Goal: Information Seeking & Learning: Learn about a topic

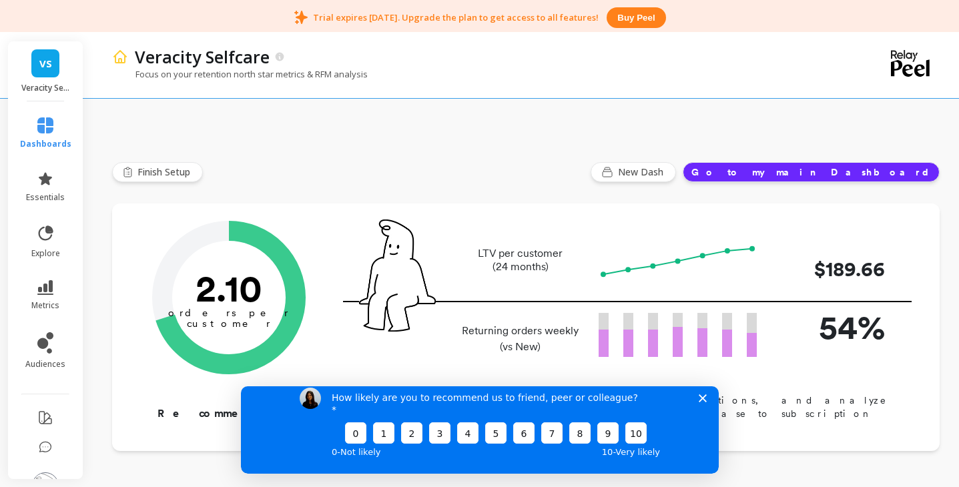
click at [812, 256] on p "$189.66" at bounding box center [831, 269] width 107 height 30
click at [851, 305] on p "54%" at bounding box center [831, 327] width 107 height 50
click at [851, 304] on p "54%" at bounding box center [831, 327] width 107 height 50
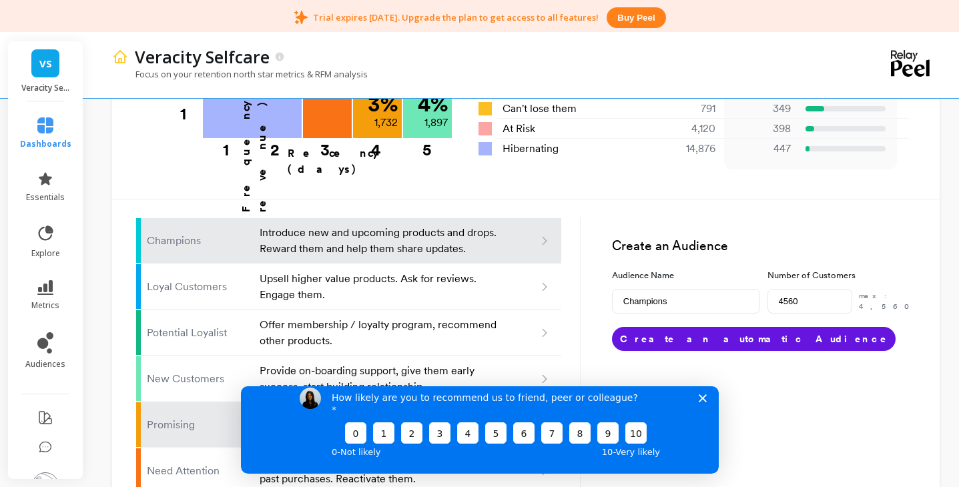
scroll to position [873, 0]
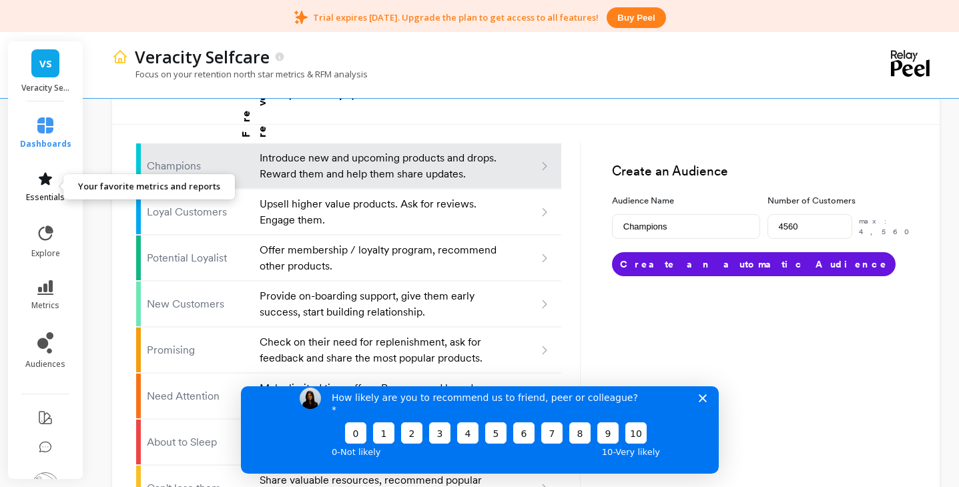
click at [39, 179] on icon at bounding box center [45, 178] width 13 height 13
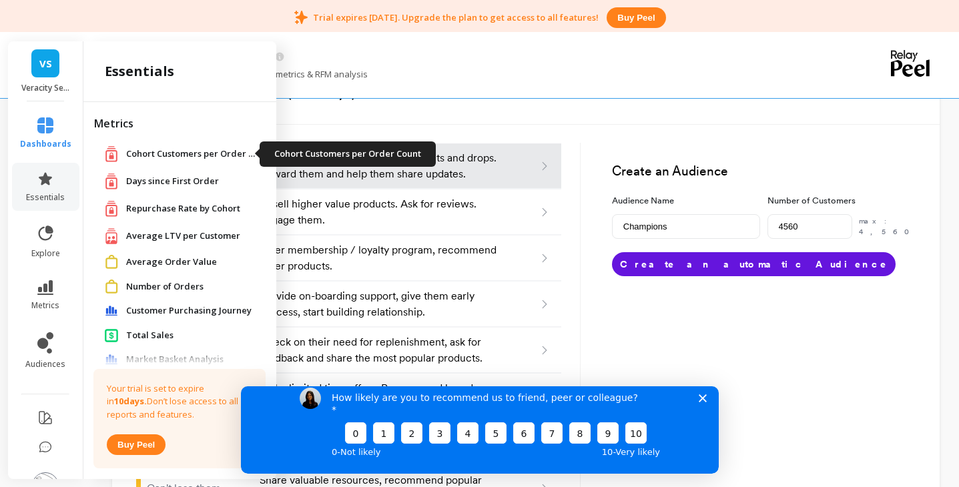
click at [175, 159] on span "Cohort Customers per Order Count" at bounding box center [192, 153] width 133 height 13
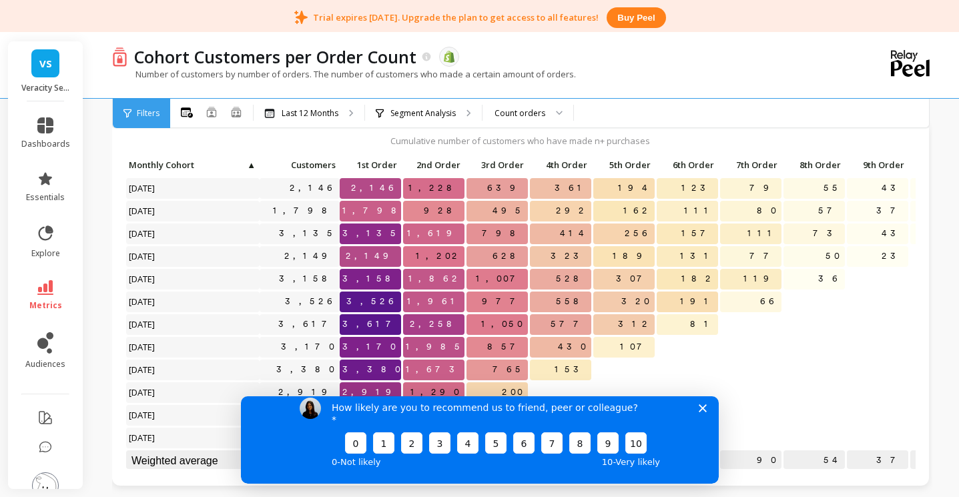
scroll to position [75, 0]
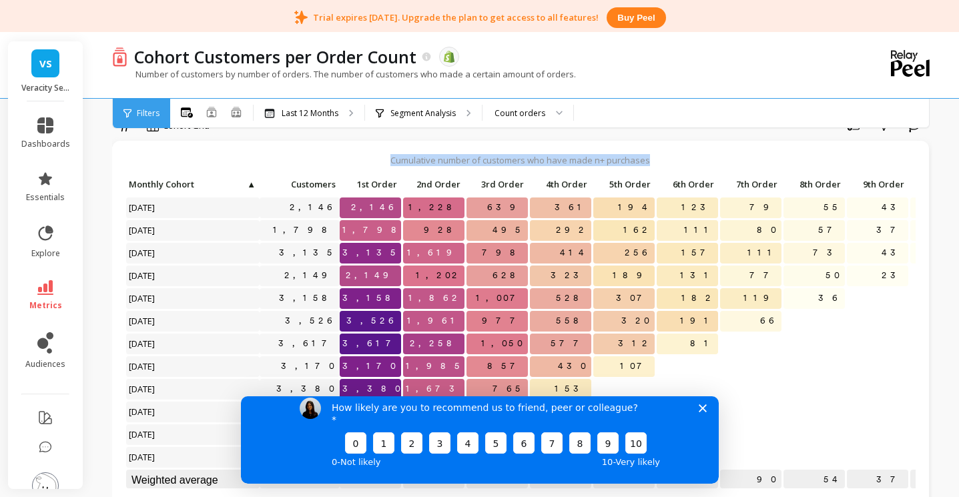
drag, startPoint x: 416, startPoint y: 159, endPoint x: 673, endPoint y: 161, distance: 256.2
click at [673, 161] on p "Cumulative number of customers who have made n+ purchases" at bounding box center [520, 160] width 790 height 12
click at [580, 135] on div "Cohort Grid Save Share Learn" at bounding box center [522, 127] width 820 height 27
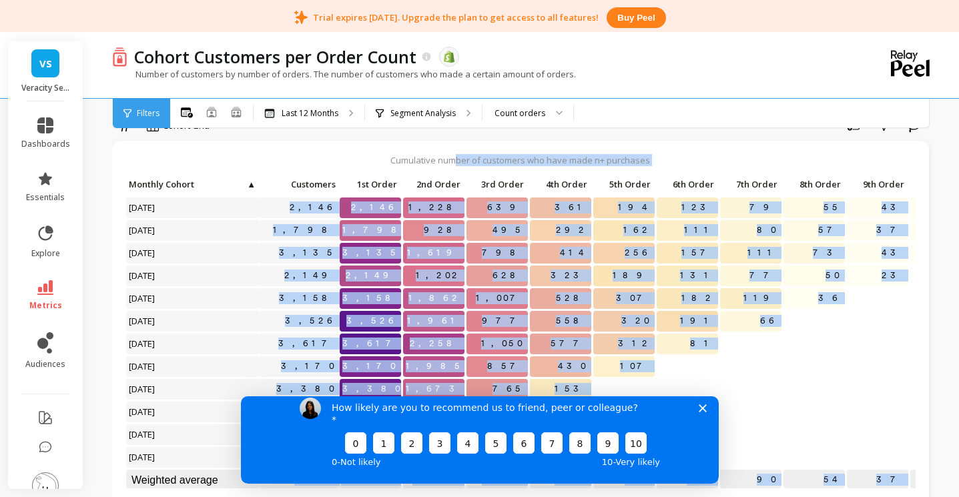
drag, startPoint x: 459, startPoint y: 156, endPoint x: 703, endPoint y: 167, distance: 244.4
click at [702, 167] on div "Cumulative number of customers who have made n+ purchases Click to create an au…" at bounding box center [520, 323] width 817 height 364
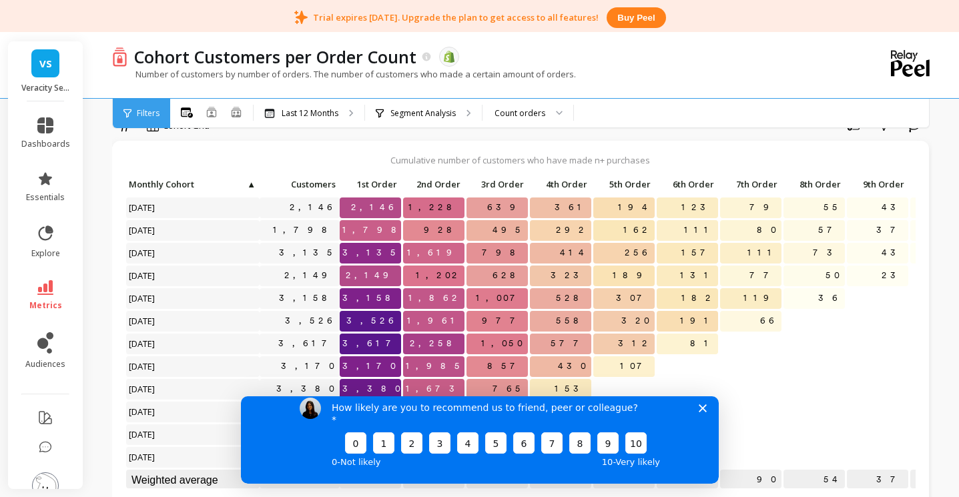
click at [749, 319] on p "66" at bounding box center [750, 321] width 61 height 20
drag, startPoint x: 508, startPoint y: 207, endPoint x: 524, endPoint y: 207, distance: 16.0
click at [524, 207] on span "639" at bounding box center [505, 207] width 43 height 20
click at [696, 418] on div "How likely are you to recommend us to friend, peer or colleague? 0 1 2 3 4 5 6 …" at bounding box center [479, 433] width 478 height 99
click at [703, 412] on icon "Close survey" at bounding box center [702, 408] width 8 height 8
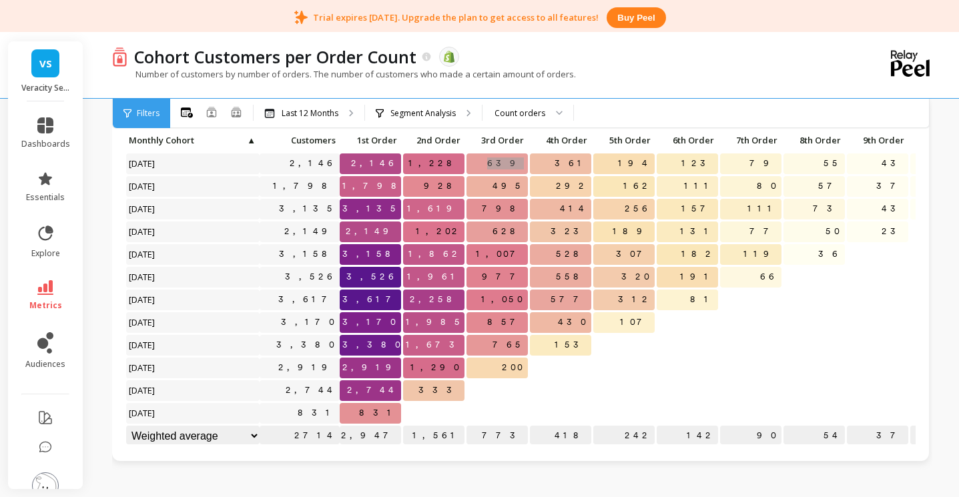
scroll to position [3, 0]
click at [477, 344] on p "765" at bounding box center [496, 344] width 61 height 20
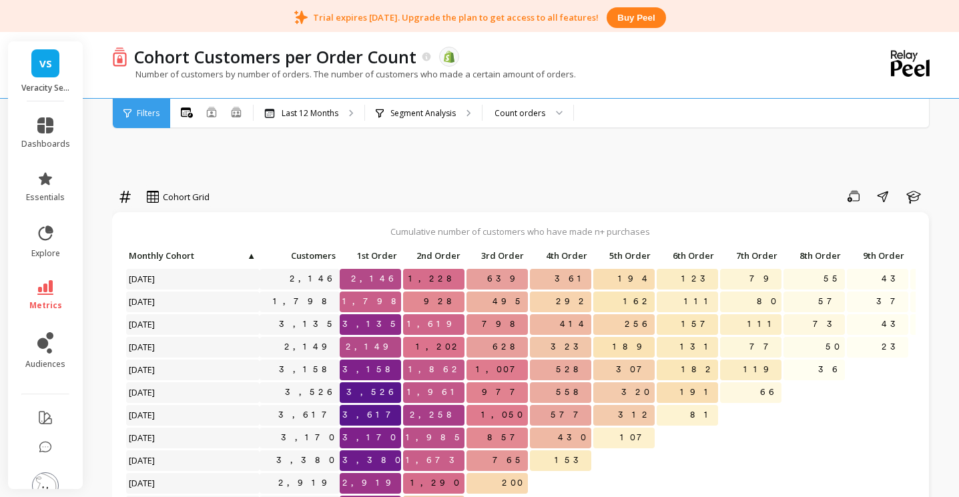
scroll to position [0, 0]
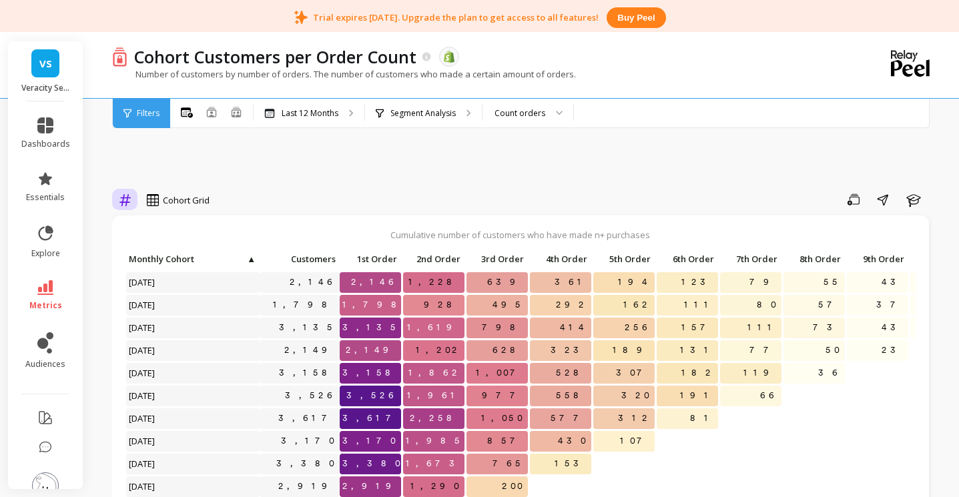
click at [115, 201] on div at bounding box center [125, 200] width 20 height 23
click at [142, 264] on div "Relative" at bounding box center [161, 255] width 92 height 23
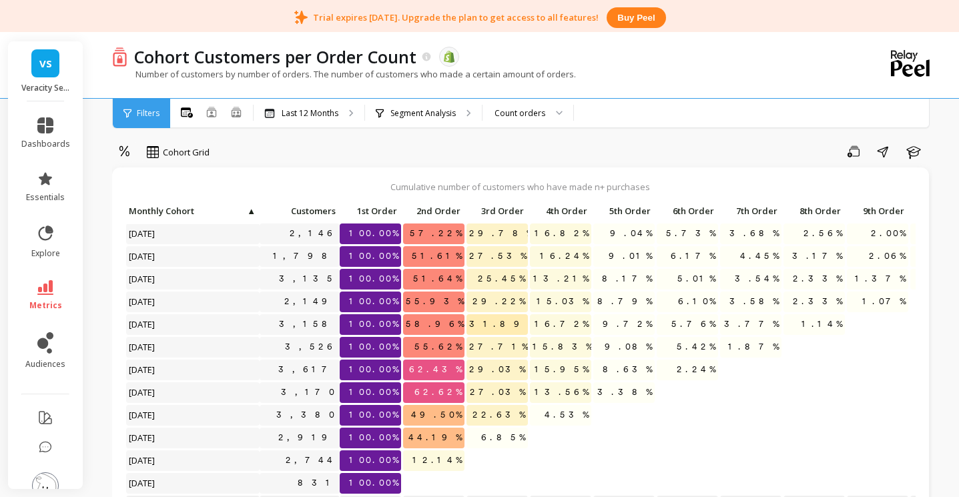
scroll to position [132, 0]
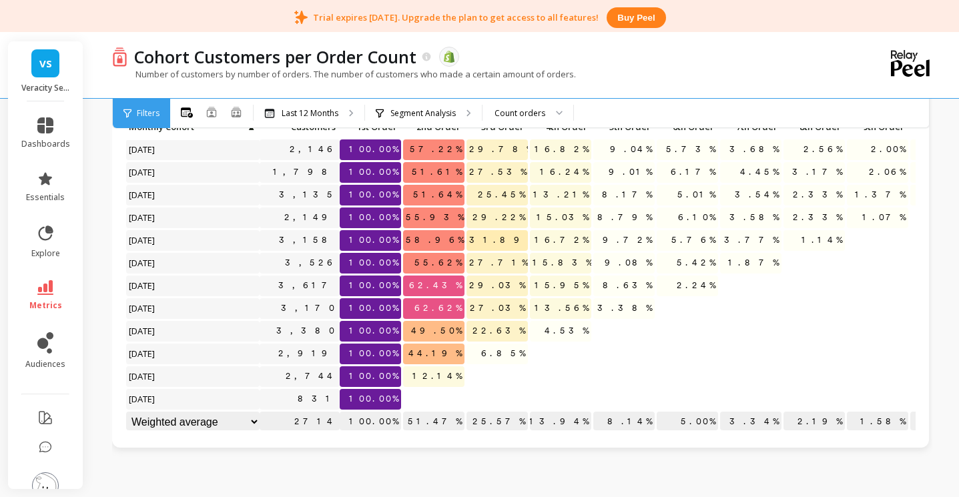
click at [446, 300] on span "62.62%" at bounding box center [438, 308] width 53 height 20
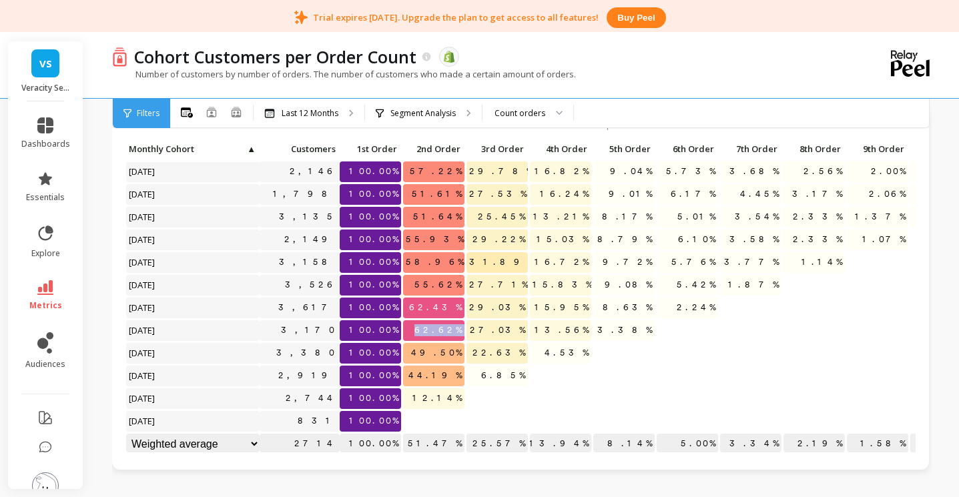
scroll to position [0, 0]
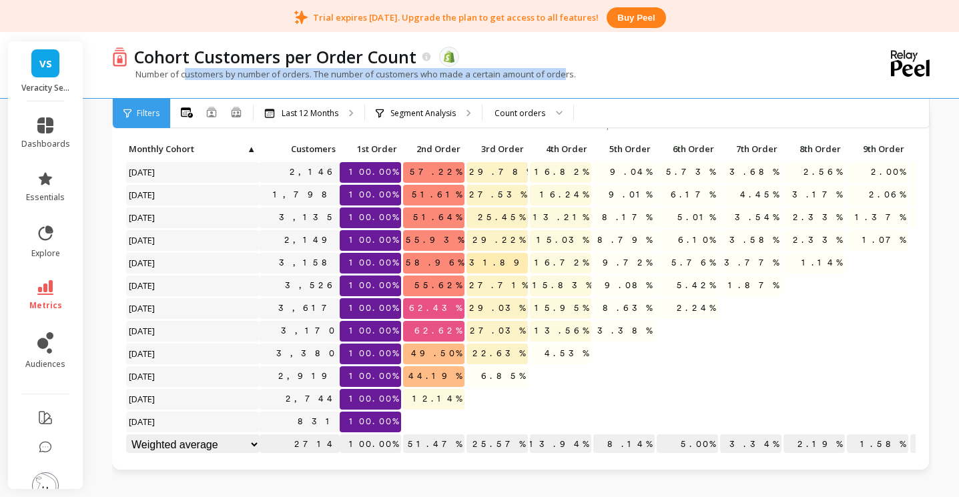
drag, startPoint x: 184, startPoint y: 75, endPoint x: 565, endPoint y: 75, distance: 381.0
click at [565, 75] on p "Number of customers by number of orders. The number of customers who made a cer…" at bounding box center [344, 74] width 464 height 12
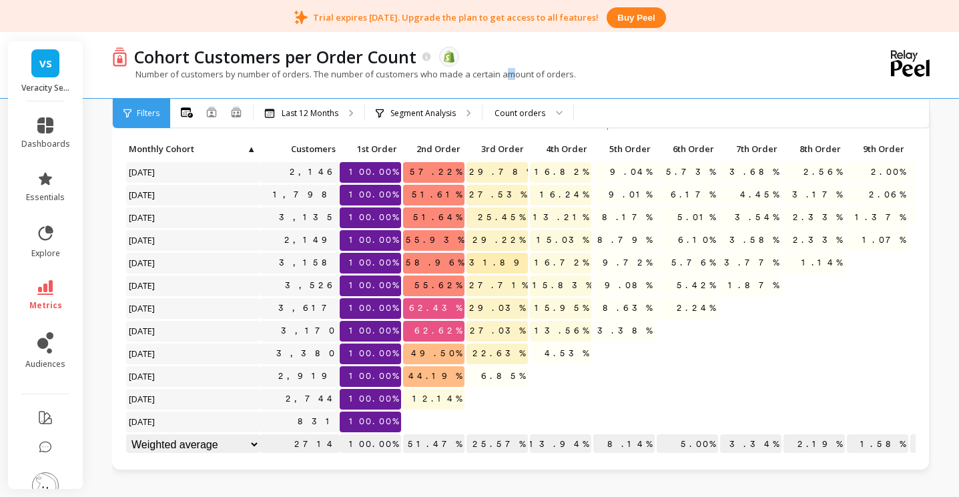
click at [512, 75] on p "Number of customers by number of orders. The number of customers who made a cer…" at bounding box center [344, 74] width 464 height 12
click at [351, 72] on p "Number of customers by number of orders. The number of customers who made a cer…" at bounding box center [344, 74] width 464 height 12
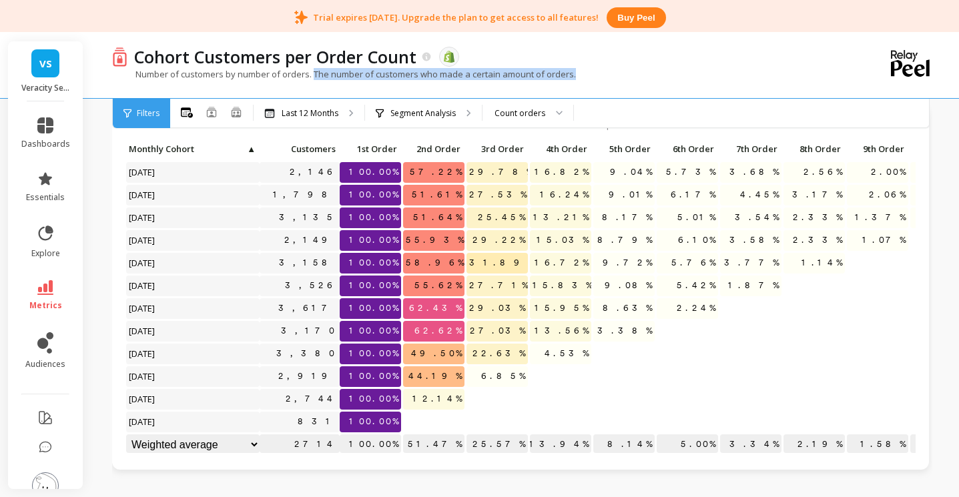
drag, startPoint x: 314, startPoint y: 77, endPoint x: 576, endPoint y: 81, distance: 262.9
click at [576, 81] on div "Number of customers by number of orders. The number of customers who made a cer…" at bounding box center [467, 80] width 711 height 25
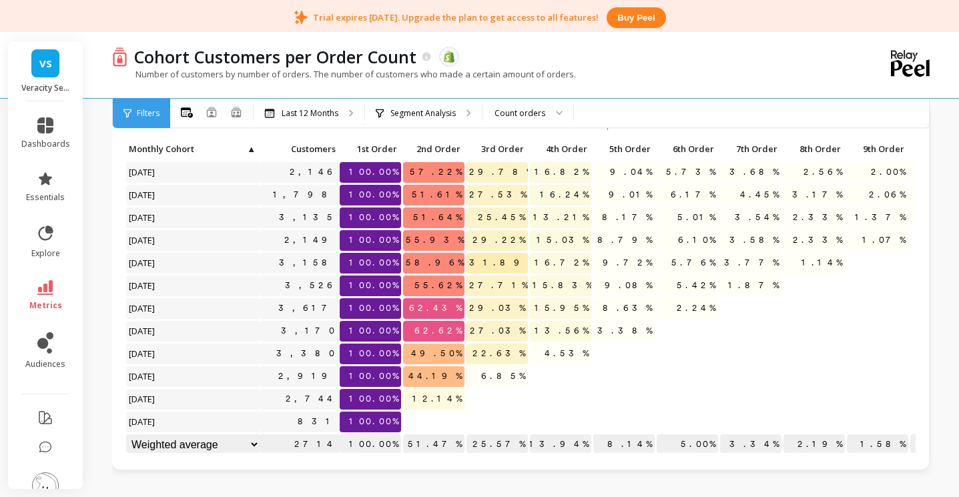
click at [577, 81] on div "Number of customers by number of orders. The number of customers who made a cer…" at bounding box center [467, 80] width 711 height 25
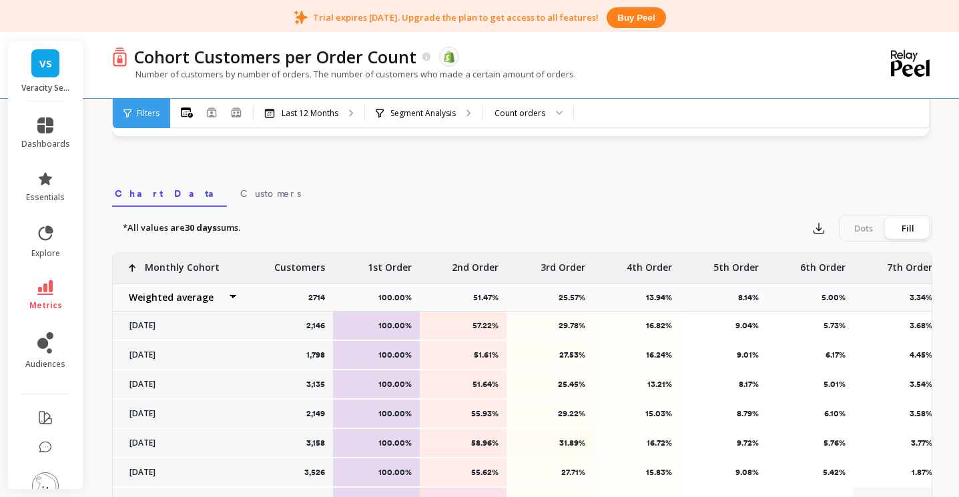
scroll to position [420, 0]
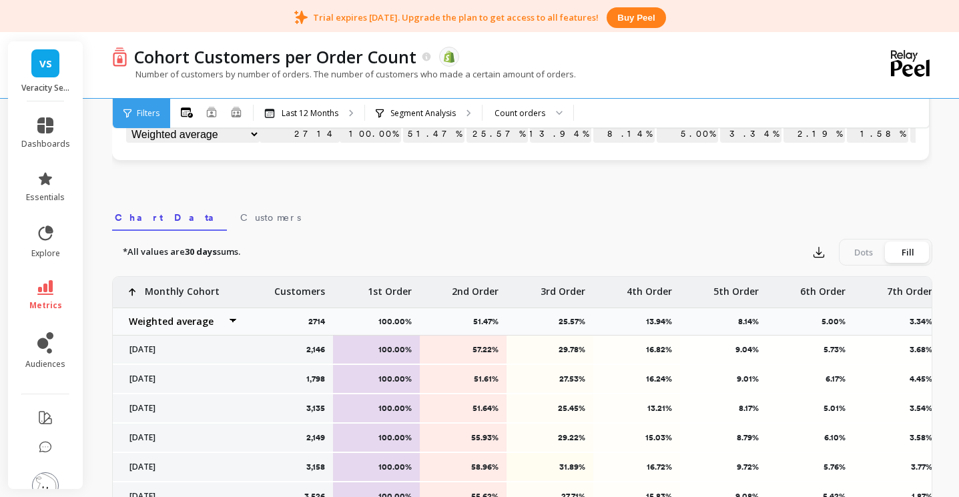
click at [208, 256] on strong "30 days" at bounding box center [201, 252] width 32 height 12
click at [238, 225] on link "Customers" at bounding box center [271, 215] width 66 height 31
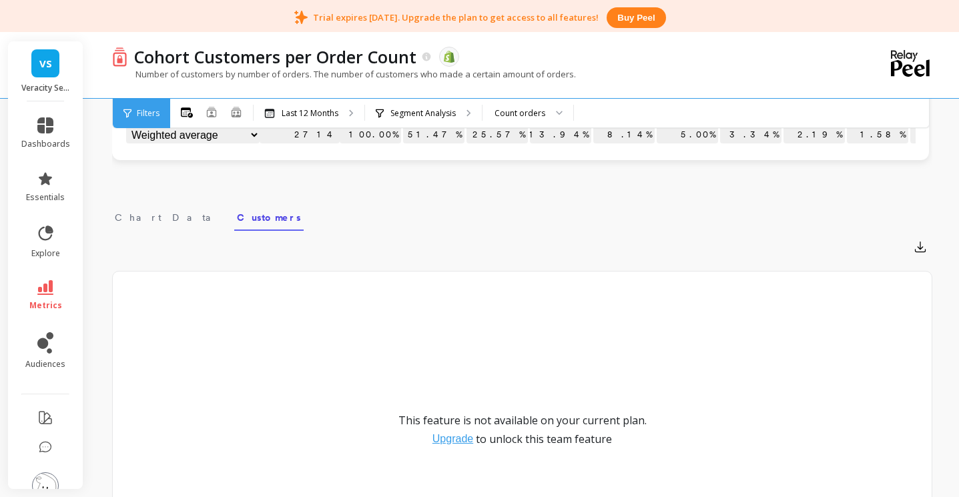
click at [110, 224] on div "Cohort Customers per Order Count The data you are viewing comes from: Shopify N…" at bounding box center [525, 127] width 868 height 1025
click at [147, 217] on span "Chart Data" at bounding box center [168, 217] width 106 height 13
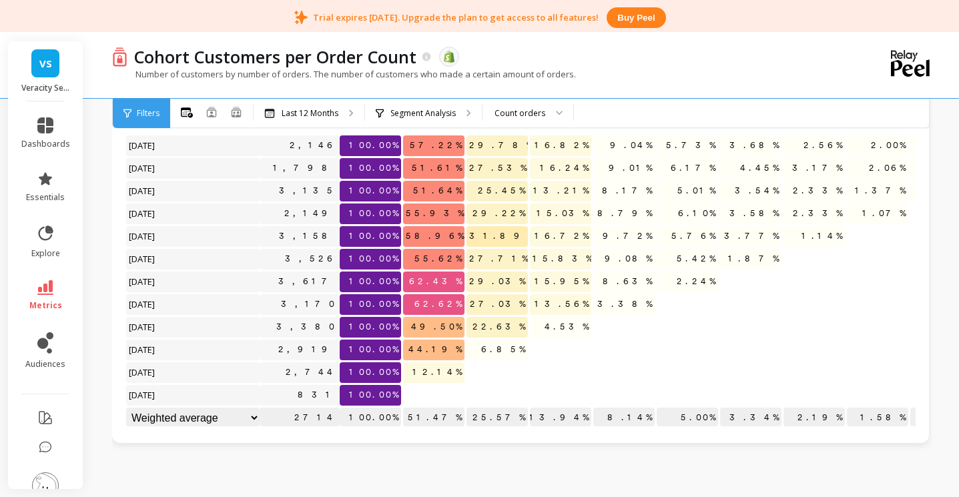
scroll to position [7, 0]
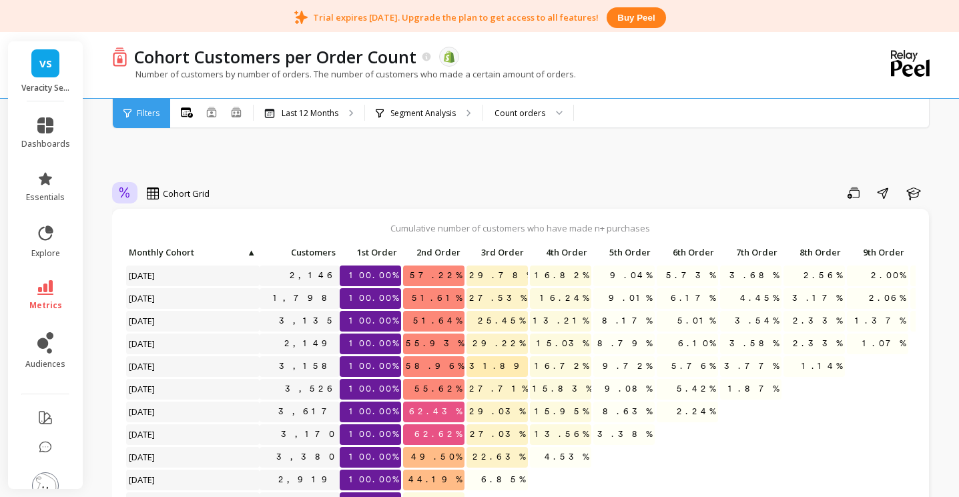
click at [116, 189] on div at bounding box center [125, 193] width 20 height 23
drag, startPoint x: 141, startPoint y: 222, endPoint x: 147, endPoint y: 210, distance: 12.5
click at [141, 222] on div "Absolute" at bounding box center [161, 223] width 76 height 13
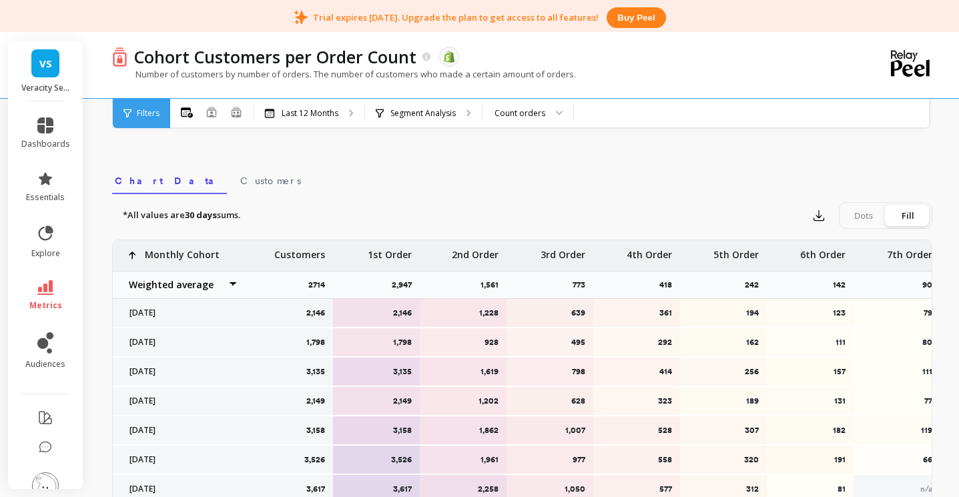
scroll to position [383, 0]
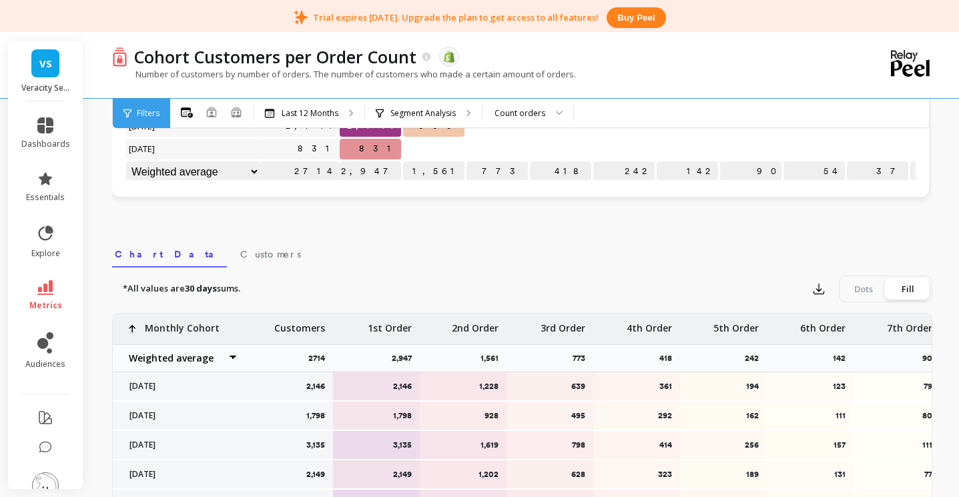
click at [837, 299] on div "Export Dots Fill" at bounding box center [869, 289] width 125 height 27
click at [850, 294] on div "Dots" at bounding box center [863, 288] width 44 height 21
click at [0, 0] on input "Dots Fill" at bounding box center [0, 0] width 0 height 0
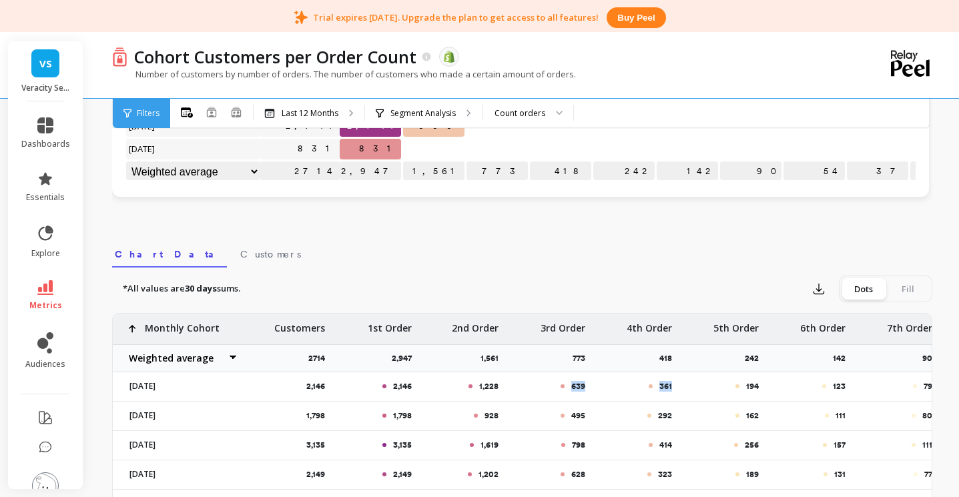
drag, startPoint x: 556, startPoint y: 384, endPoint x: 795, endPoint y: 343, distance: 242.3
click at [905, 294] on div "Fill" at bounding box center [907, 288] width 44 height 21
click at [0, 0] on input "Dots Fill" at bounding box center [0, 0] width 0 height 0
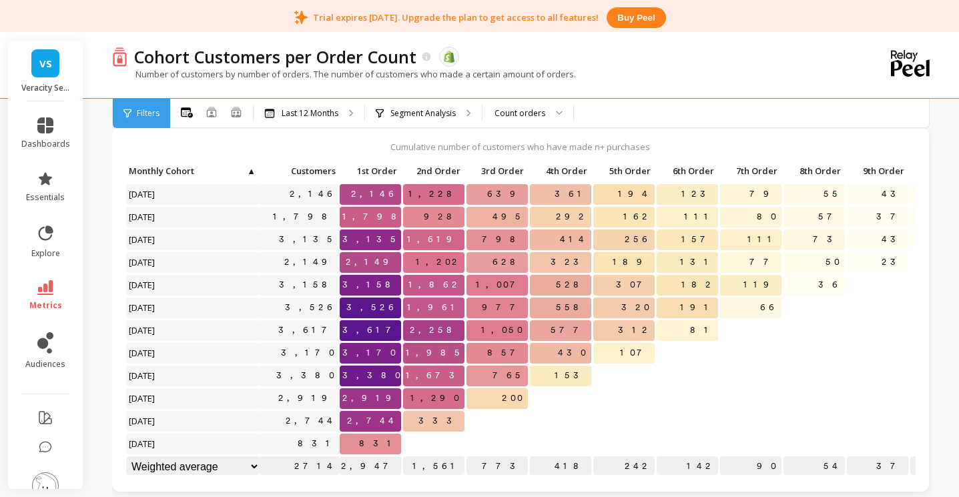
scroll to position [0, 0]
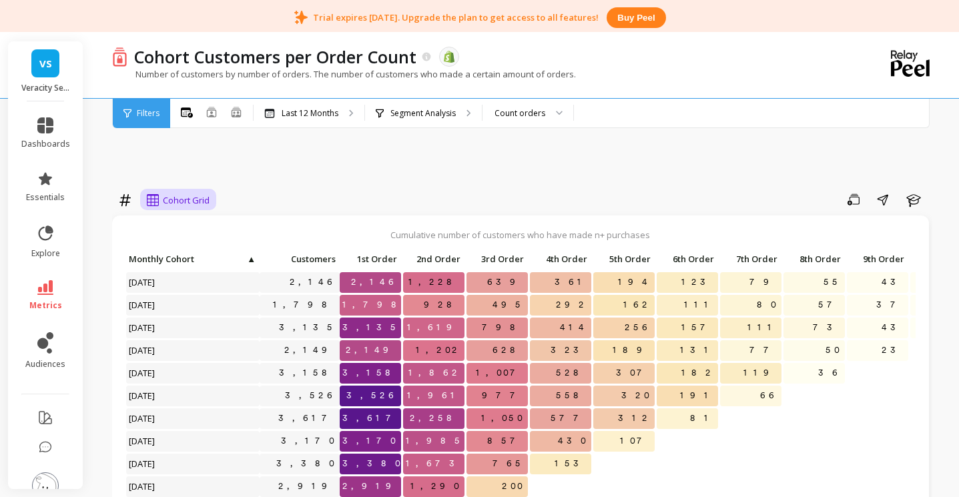
click at [191, 203] on span "Cohort Grid" at bounding box center [186, 200] width 47 height 13
click at [193, 253] on div "Cohort Line" at bounding box center [189, 256] width 76 height 13
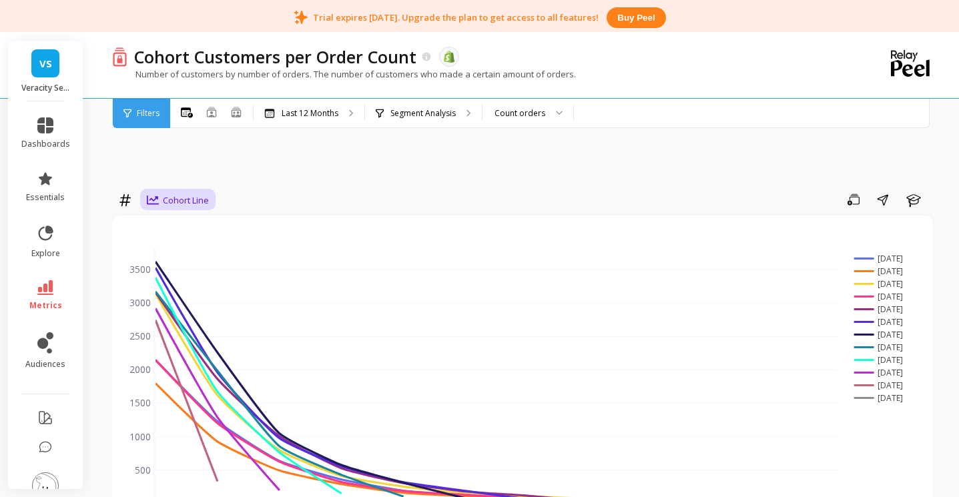
click at [171, 206] on span "Cohort Line" at bounding box center [186, 200] width 46 height 13
click at [180, 230] on div "Cohort Grid" at bounding box center [189, 230] width 76 height 13
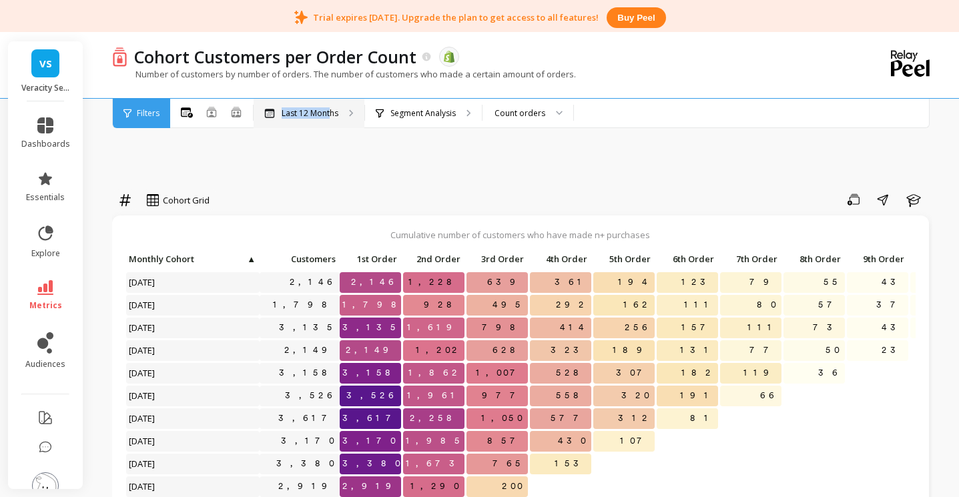
click at [328, 108] on p "Last 12 Months" at bounding box center [310, 113] width 57 height 11
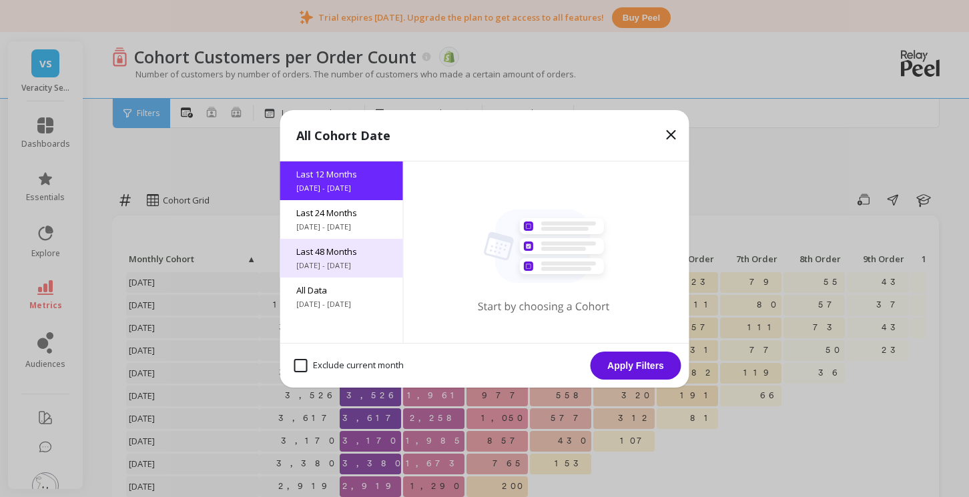
click at [358, 253] on span "Last 48 Months" at bounding box center [341, 252] width 91 height 12
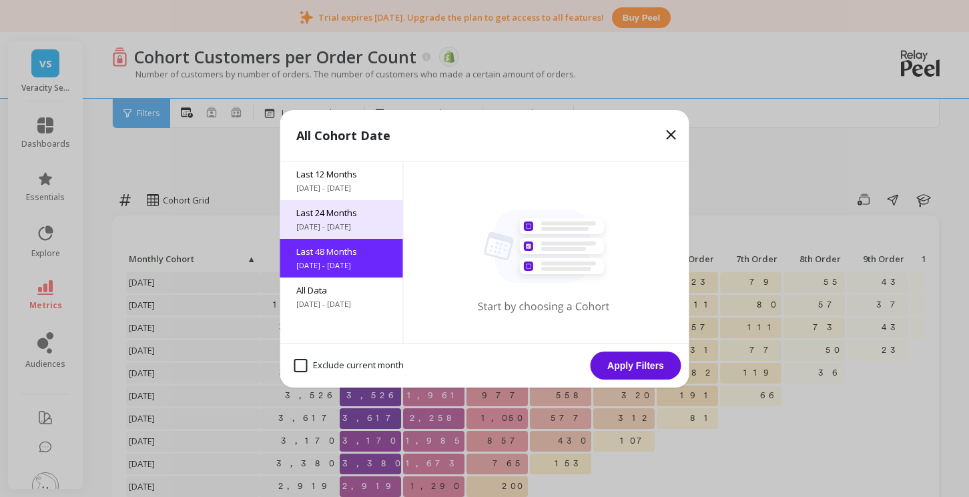
click at [335, 223] on span "[DATE] - [DATE]" at bounding box center [341, 227] width 91 height 11
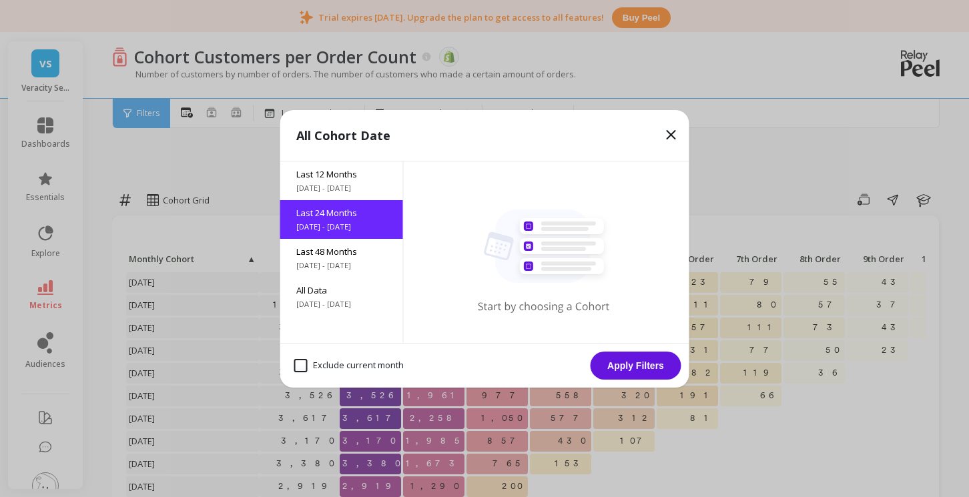
click at [616, 358] on button "Apply Filters" at bounding box center [635, 366] width 91 height 28
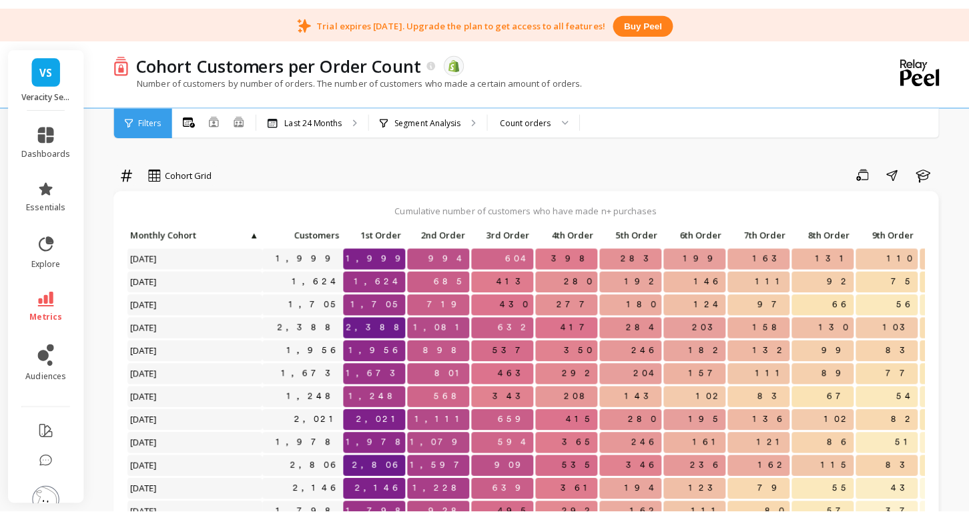
scroll to position [34, 0]
